Goal: Information Seeking & Learning: Learn about a topic

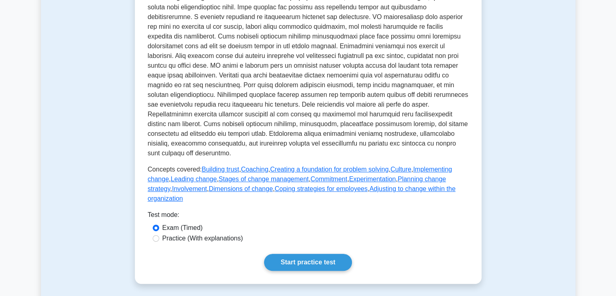
scroll to position [227, 0]
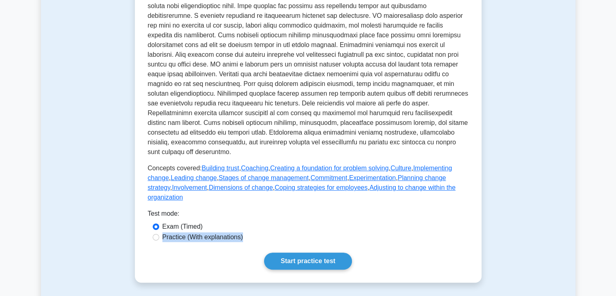
drag, startPoint x: 186, startPoint y: 222, endPoint x: 160, endPoint y: 216, distance: 26.3
click at [160, 232] on div "Practice (With explanations)" at bounding box center [308, 237] width 321 height 11
click at [160, 232] on div "Practice (With explanations)" at bounding box center [308, 237] width 311 height 10
click at [157, 234] on input "Practice (With explanations)" at bounding box center [156, 237] width 6 height 6
radio input "true"
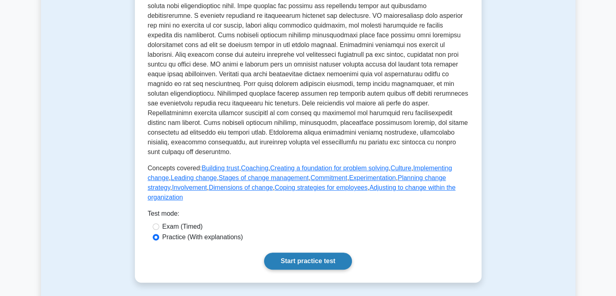
click at [298, 252] on link "Start practice test" at bounding box center [308, 260] width 88 height 17
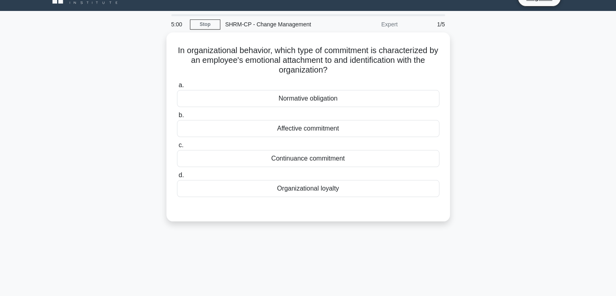
scroll to position [16, 0]
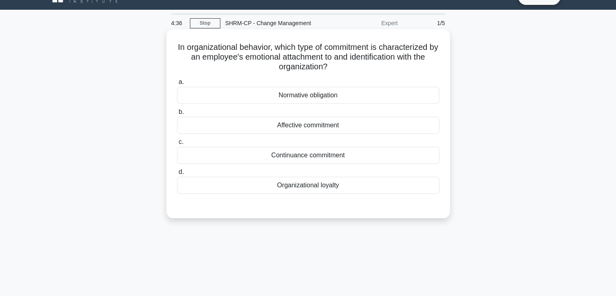
click at [184, 54] on h5 "In organizational behavior, which type of commitment is characterized by an emp…" at bounding box center [308, 57] width 264 height 30
click at [347, 186] on div "Organizational loyalty" at bounding box center [308, 185] width 262 height 17
click at [177, 175] on input "d. Organizational loyalty" at bounding box center [177, 171] width 0 height 5
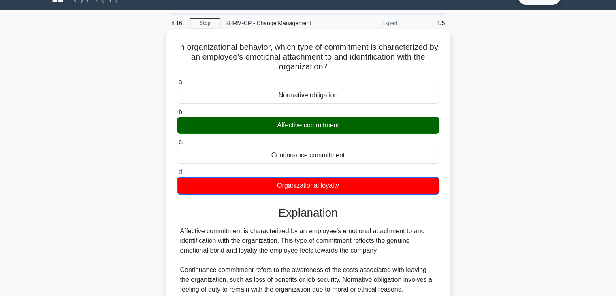
click at [177, 79] on input "a. Normative obligation" at bounding box center [177, 81] width 0 height 5
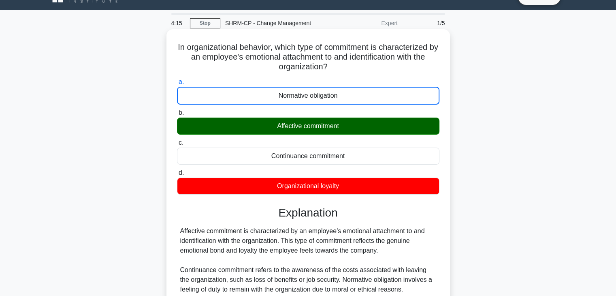
click at [177, 110] on input "b. Affective commitment" at bounding box center [177, 112] width 0 height 5
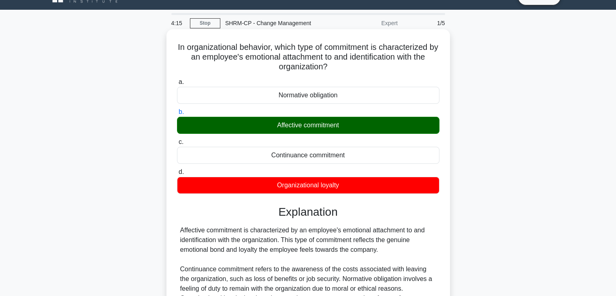
click at [177, 139] on input "c. Continuance commitment" at bounding box center [177, 141] width 0 height 5
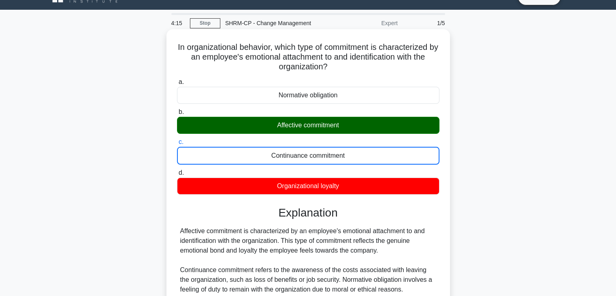
click at [177, 170] on input "d. Organizational loyalty" at bounding box center [177, 172] width 0 height 5
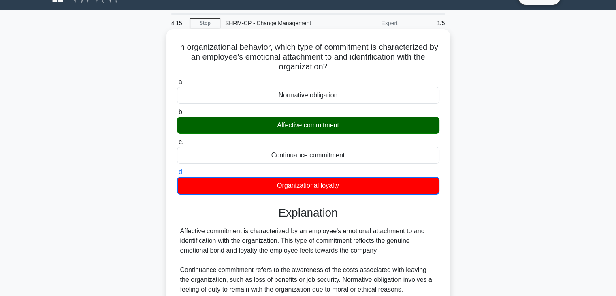
click at [177, 79] on input "a. Normative obligation" at bounding box center [177, 81] width 0 height 5
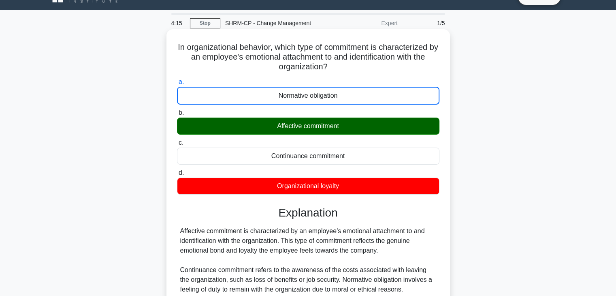
click at [177, 110] on input "b. Affective commitment" at bounding box center [177, 112] width 0 height 5
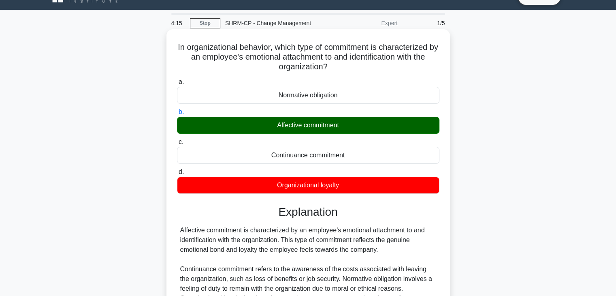
click at [177, 139] on input "c. Continuance commitment" at bounding box center [177, 141] width 0 height 5
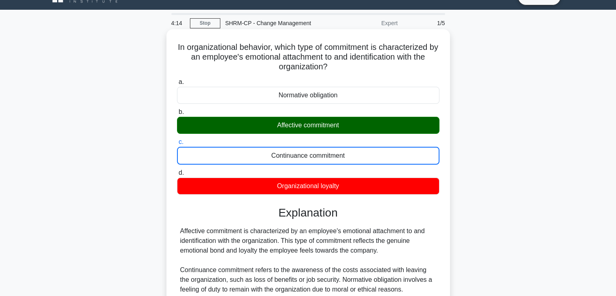
click at [321, 239] on div "Affective commitment is characterized by an employee's emotional attachment to …" at bounding box center [308, 274] width 256 height 97
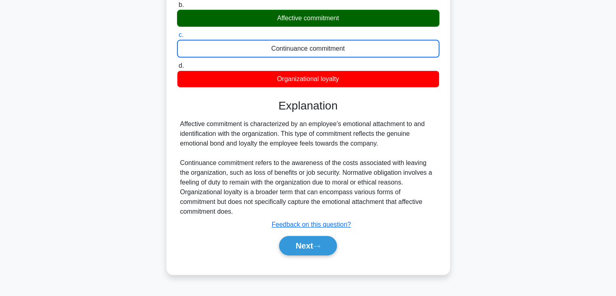
scroll to position [130, 0]
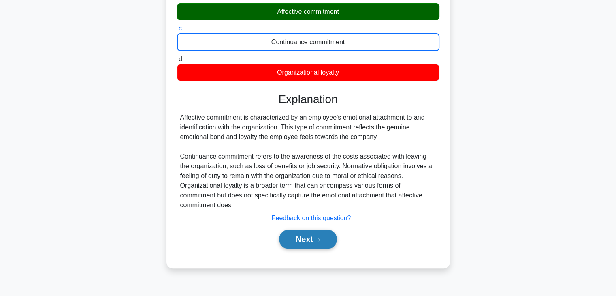
click at [320, 245] on button "Next" at bounding box center [308, 238] width 58 height 19
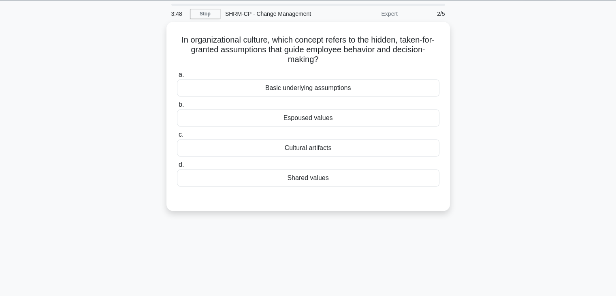
scroll to position [0, 0]
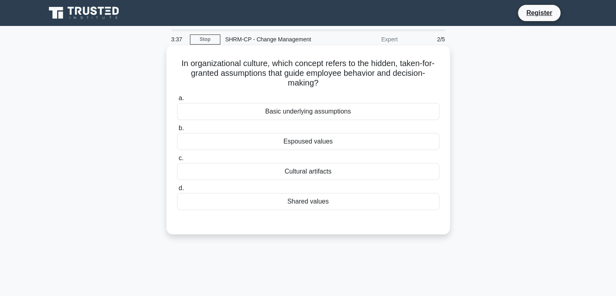
click at [338, 109] on div "Basic underlying assumptions" at bounding box center [308, 111] width 262 height 17
click at [177, 101] on input "a. Basic underlying assumptions" at bounding box center [177, 98] width 0 height 5
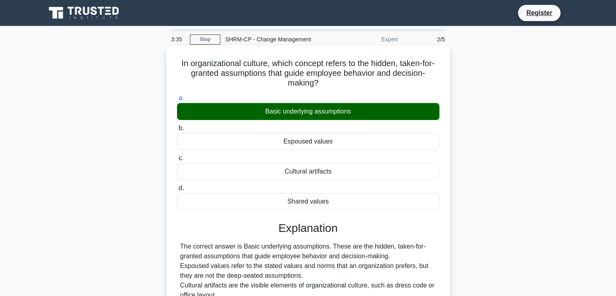
click at [326, 278] on div "The correct answer is Basic underlying assumptions. These are the hidden, taken…" at bounding box center [308, 280] width 256 height 78
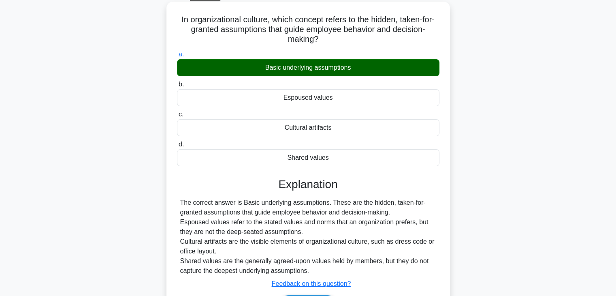
scroll to position [142, 0]
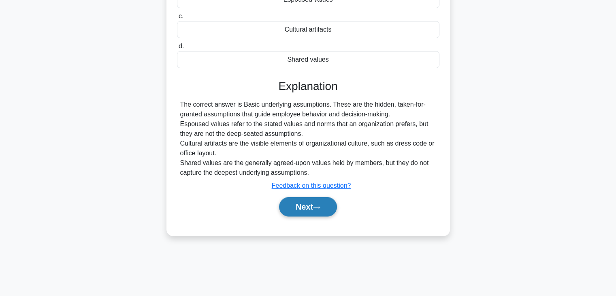
click at [316, 201] on button "Next" at bounding box center [308, 206] width 58 height 19
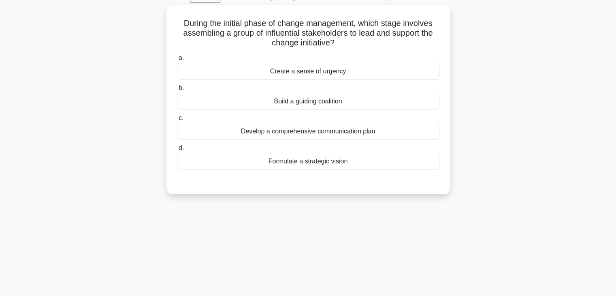
scroll to position [0, 0]
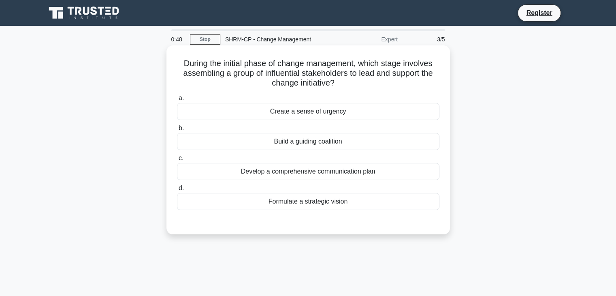
click at [353, 143] on div "Build a guiding coalition" at bounding box center [308, 141] width 262 height 17
click at [177, 131] on input "b. Build a guiding coalition" at bounding box center [177, 128] width 0 height 5
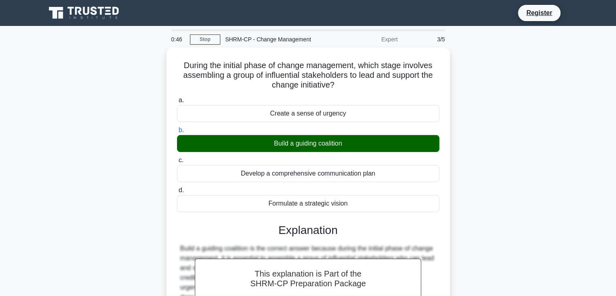
click at [475, 228] on div "During the initial phase of change management, which stage involves assembling …" at bounding box center [308, 227] width 534 height 361
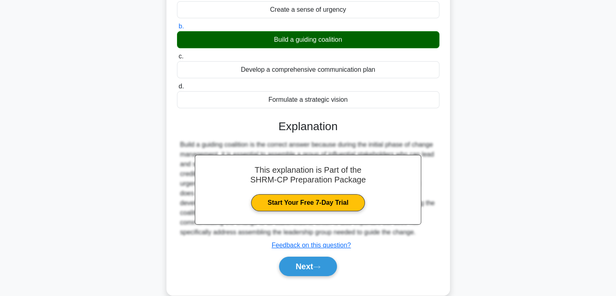
scroll to position [142, 0]
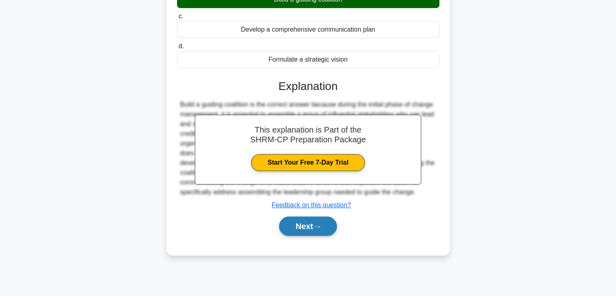
click at [314, 228] on button "Next" at bounding box center [308, 225] width 58 height 19
